Goal: Navigation & Orientation: Find specific page/section

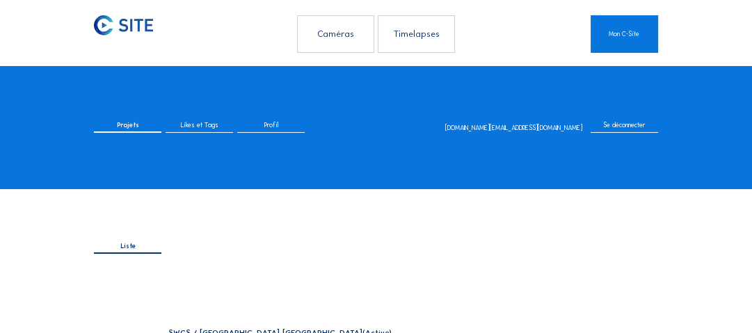
click at [326, 28] on div "Caméras" at bounding box center [335, 33] width 77 height 37
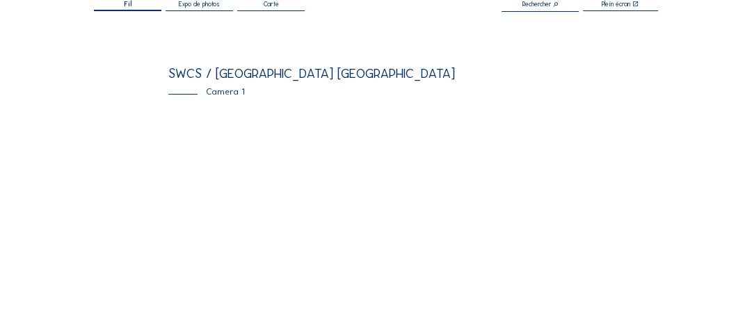
scroll to position [111, 0]
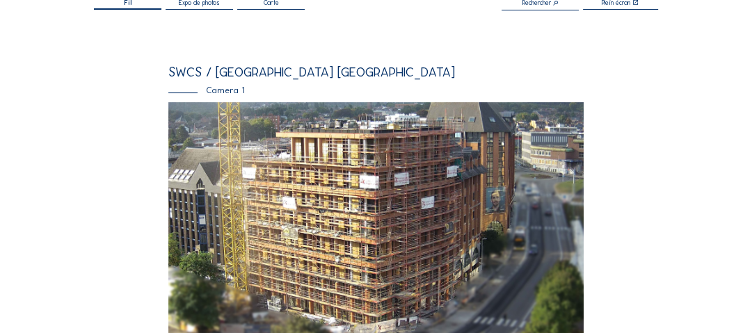
click at [334, 198] on img at bounding box center [376, 219] width 416 height 235
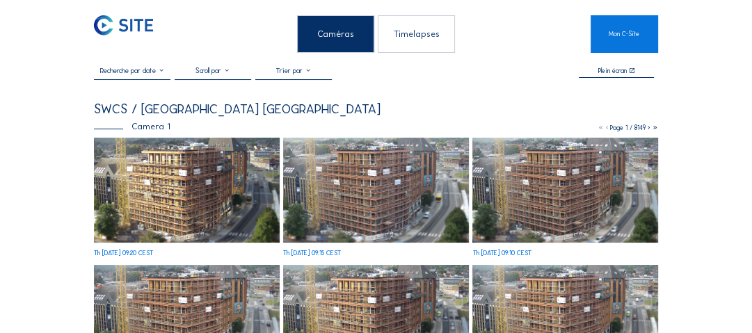
click at [231, 189] on img at bounding box center [187, 190] width 186 height 105
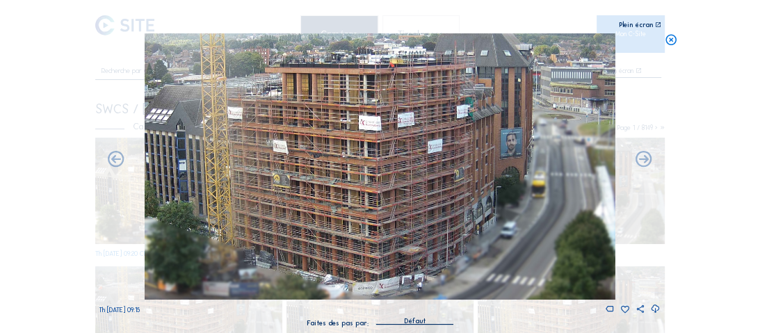
click at [674, 40] on icon at bounding box center [671, 40] width 13 height 14
